Goal: Task Accomplishment & Management: Use online tool/utility

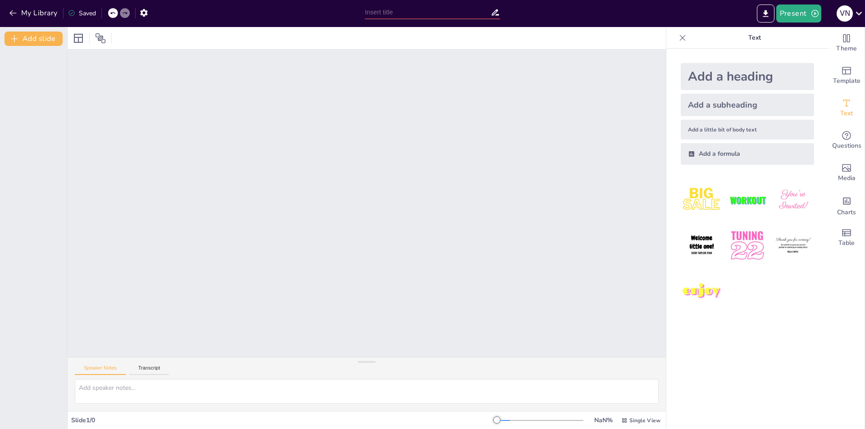
click at [513, 207] on div at bounding box center [367, 204] width 598 height 308
click at [147, 193] on div at bounding box center [367, 204] width 598 height 308
click at [81, 419] on div "Slide 1 / 0" at bounding box center [284, 420] width 426 height 9
click at [841, 40] on icon "Change the overall theme" at bounding box center [846, 38] width 11 height 11
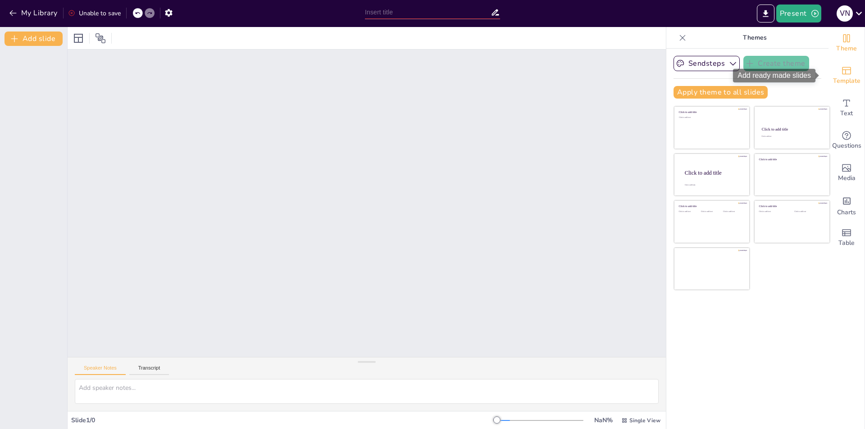
click at [844, 79] on span "Template" at bounding box center [846, 81] width 27 height 10
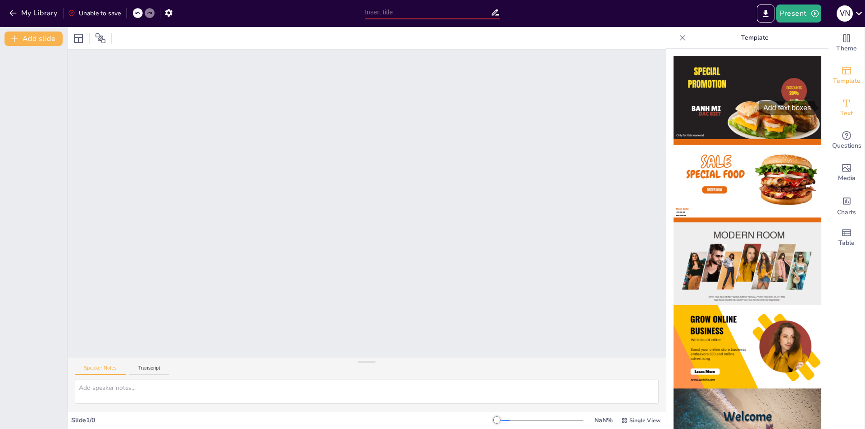
click at [843, 99] on icon "Add text boxes" at bounding box center [846, 103] width 11 height 11
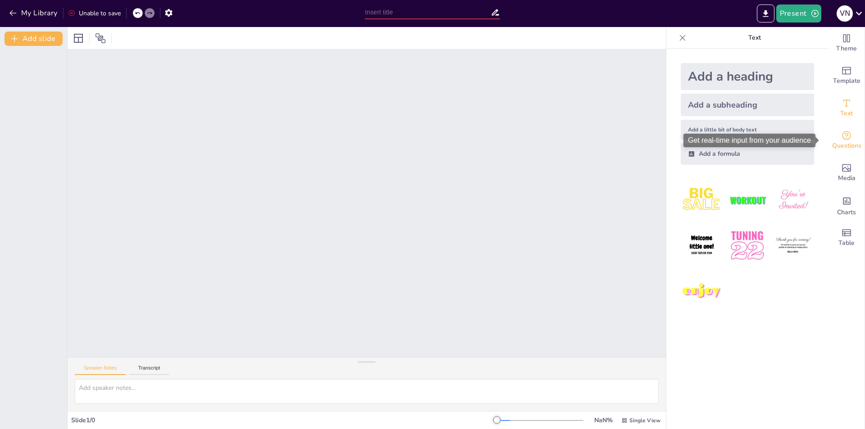
click at [842, 139] on icon "Get real-time input from your audience" at bounding box center [846, 135] width 9 height 9
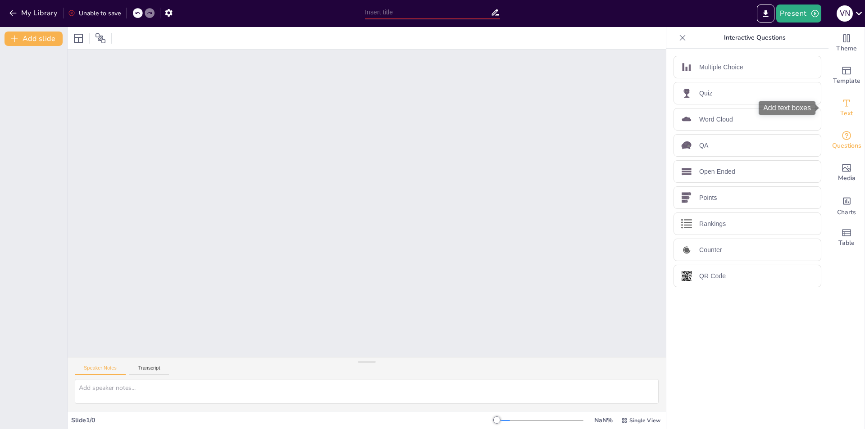
click at [843, 106] on icon "Add text boxes" at bounding box center [846, 103] width 11 height 11
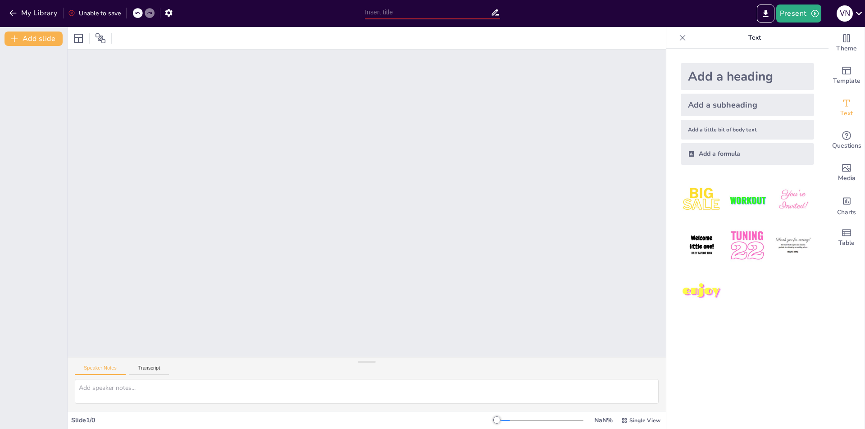
click at [70, 39] on div at bounding box center [367, 38] width 598 height 22
click at [76, 28] on div at bounding box center [367, 38] width 598 height 22
click at [72, 40] on div at bounding box center [78, 38] width 14 height 14
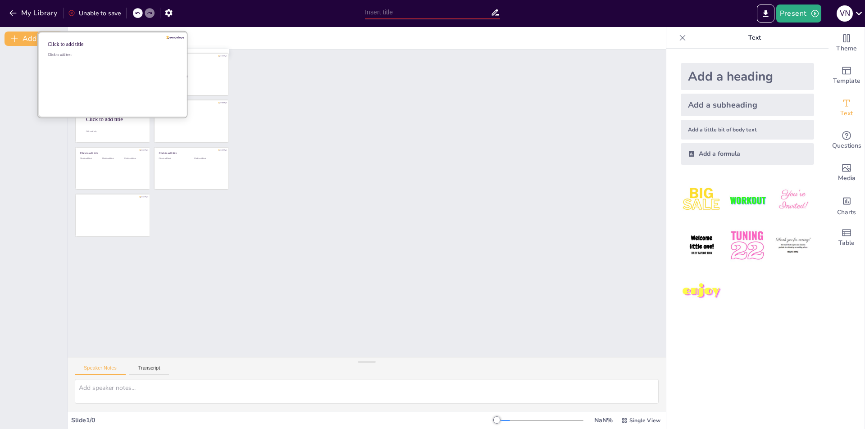
click at [102, 74] on div "Click to add text" at bounding box center [112, 80] width 129 height 56
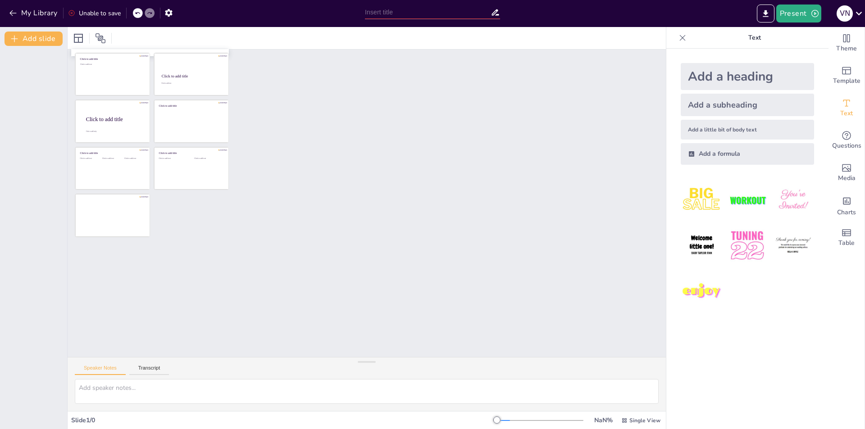
click at [350, 116] on div at bounding box center [367, 204] width 598 height 308
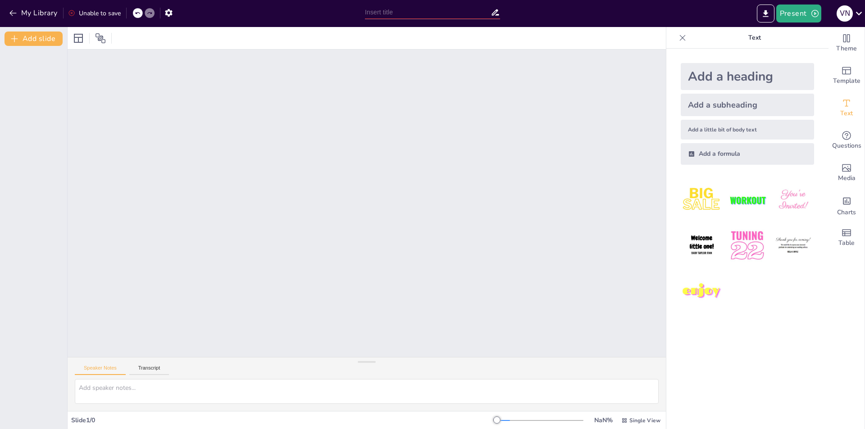
click at [402, 4] on div at bounding box center [432, 11] width 144 height 23
click at [385, 15] on input "text" at bounding box center [428, 12] width 126 height 13
click at [805, 12] on button "Present" at bounding box center [798, 14] width 45 height 18
click at [806, 58] on li "Play presentation" at bounding box center [813, 55] width 72 height 14
